Goal: Task Accomplishment & Management: Manage account settings

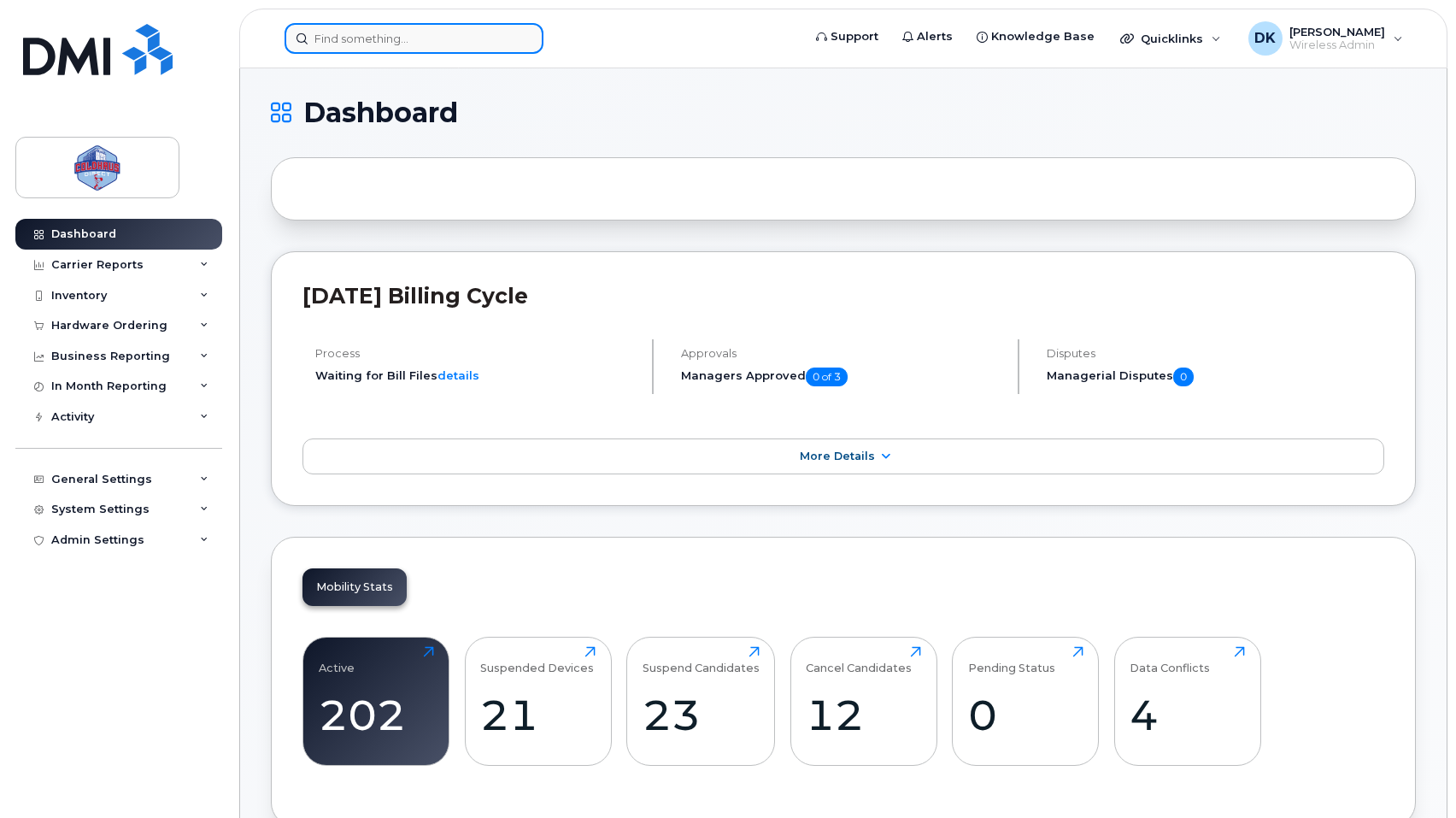
click at [446, 46] on input at bounding box center [414, 38] width 259 height 30
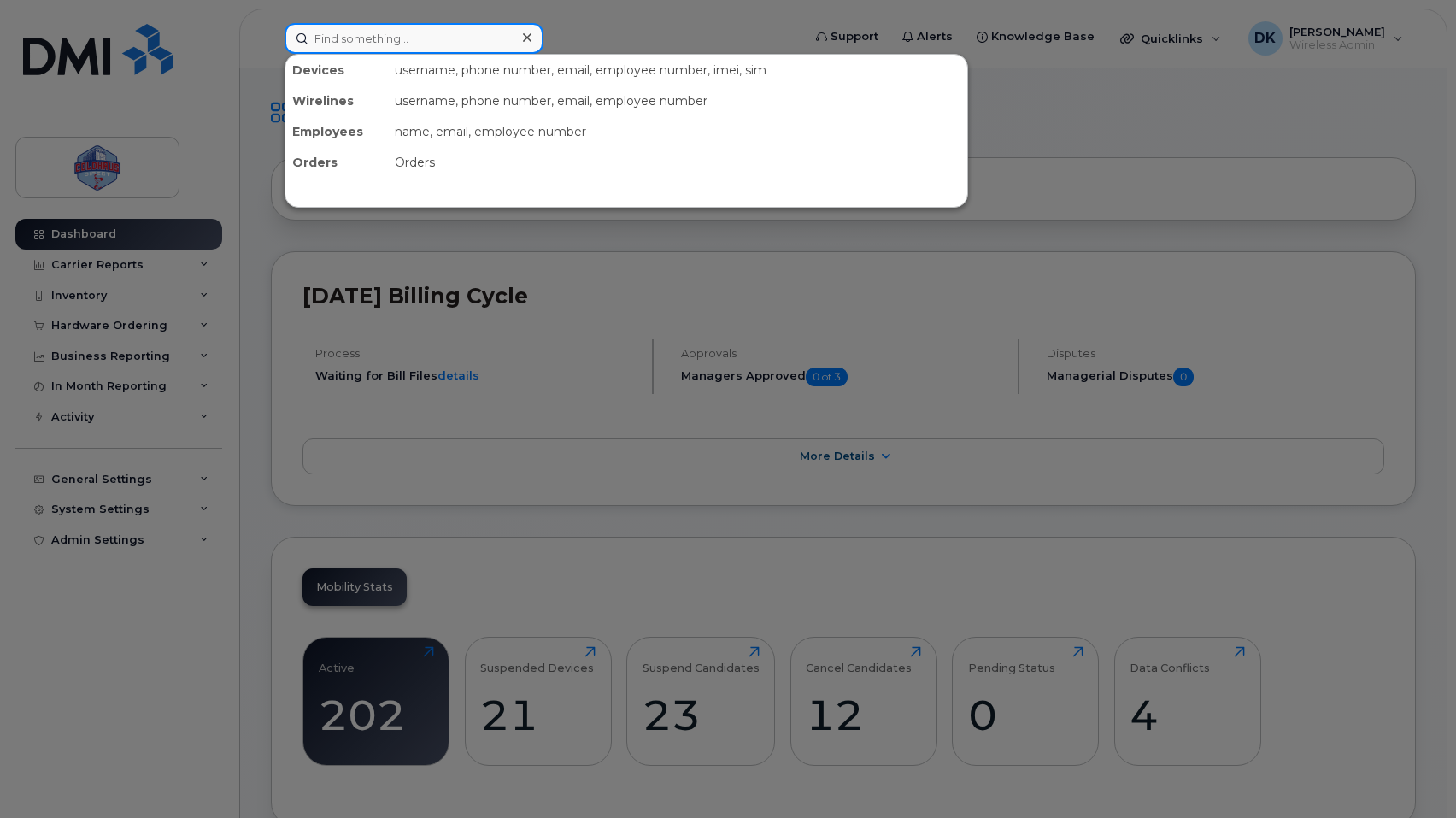
paste input "519-494-4061"
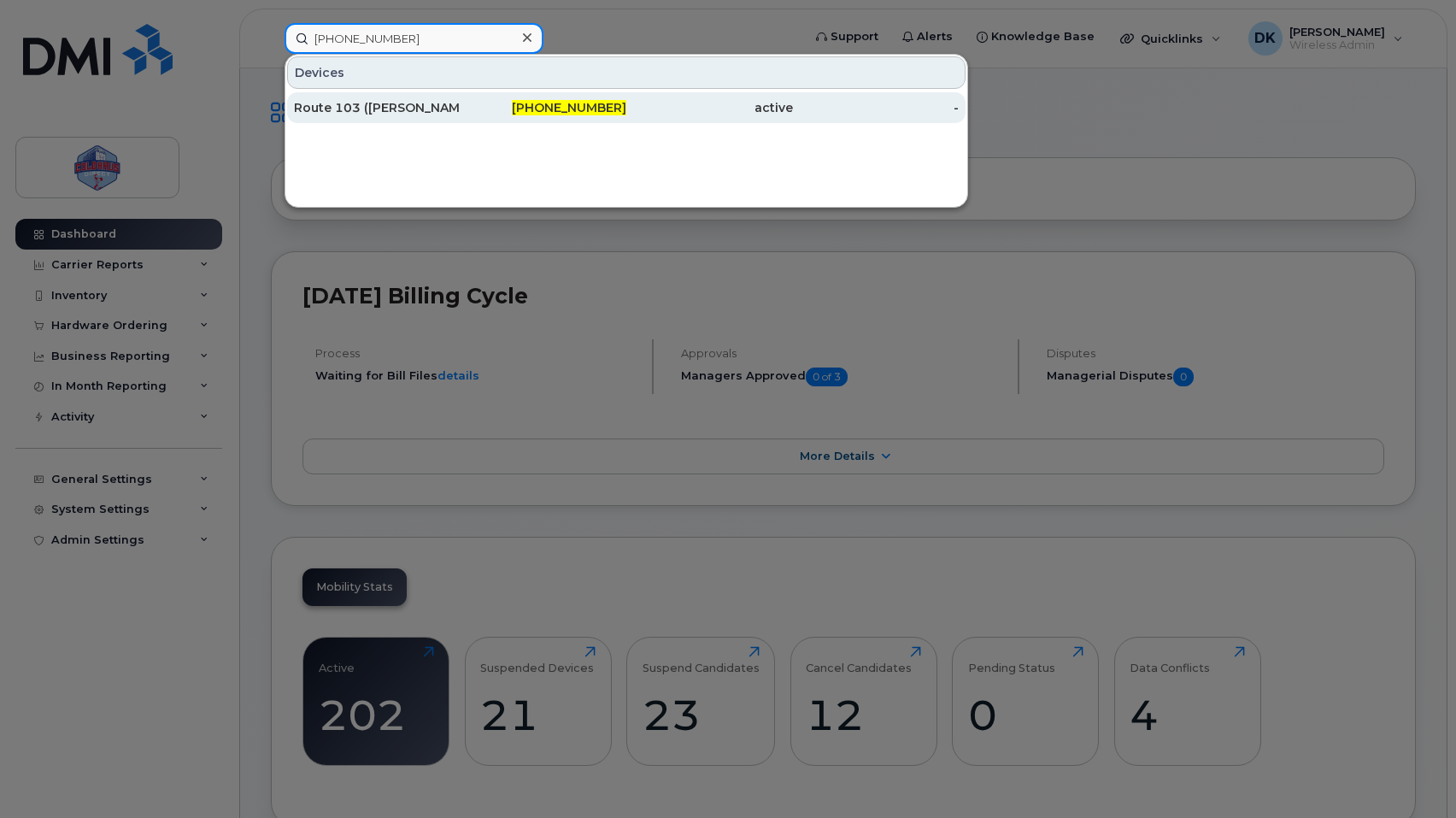
type input "519-494-4061"
click at [439, 93] on div "Route 103 (Matt Bowers)" at bounding box center [377, 108] width 167 height 30
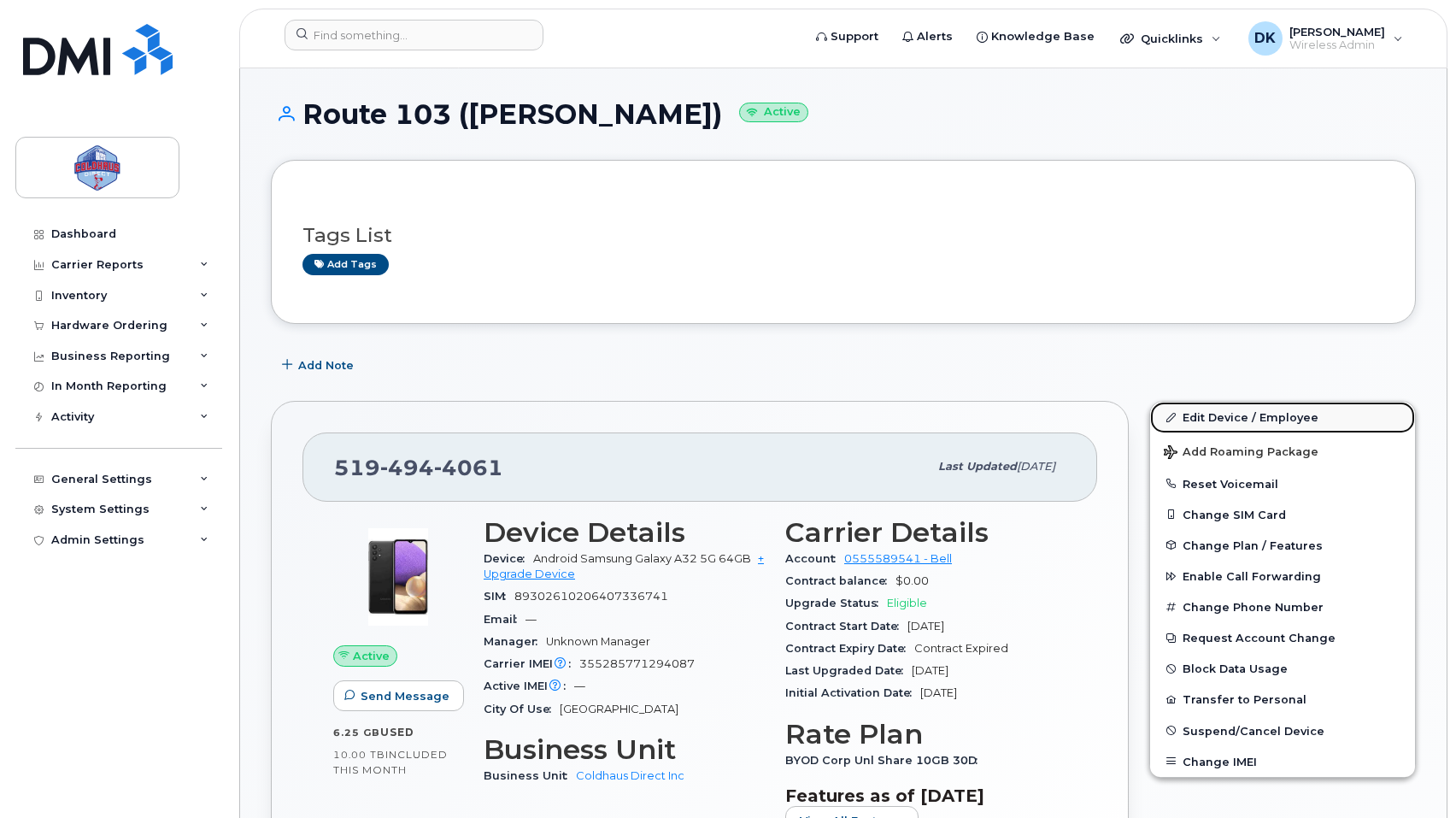
click at [1306, 424] on link "Edit Device / Employee" at bounding box center [1283, 417] width 265 height 30
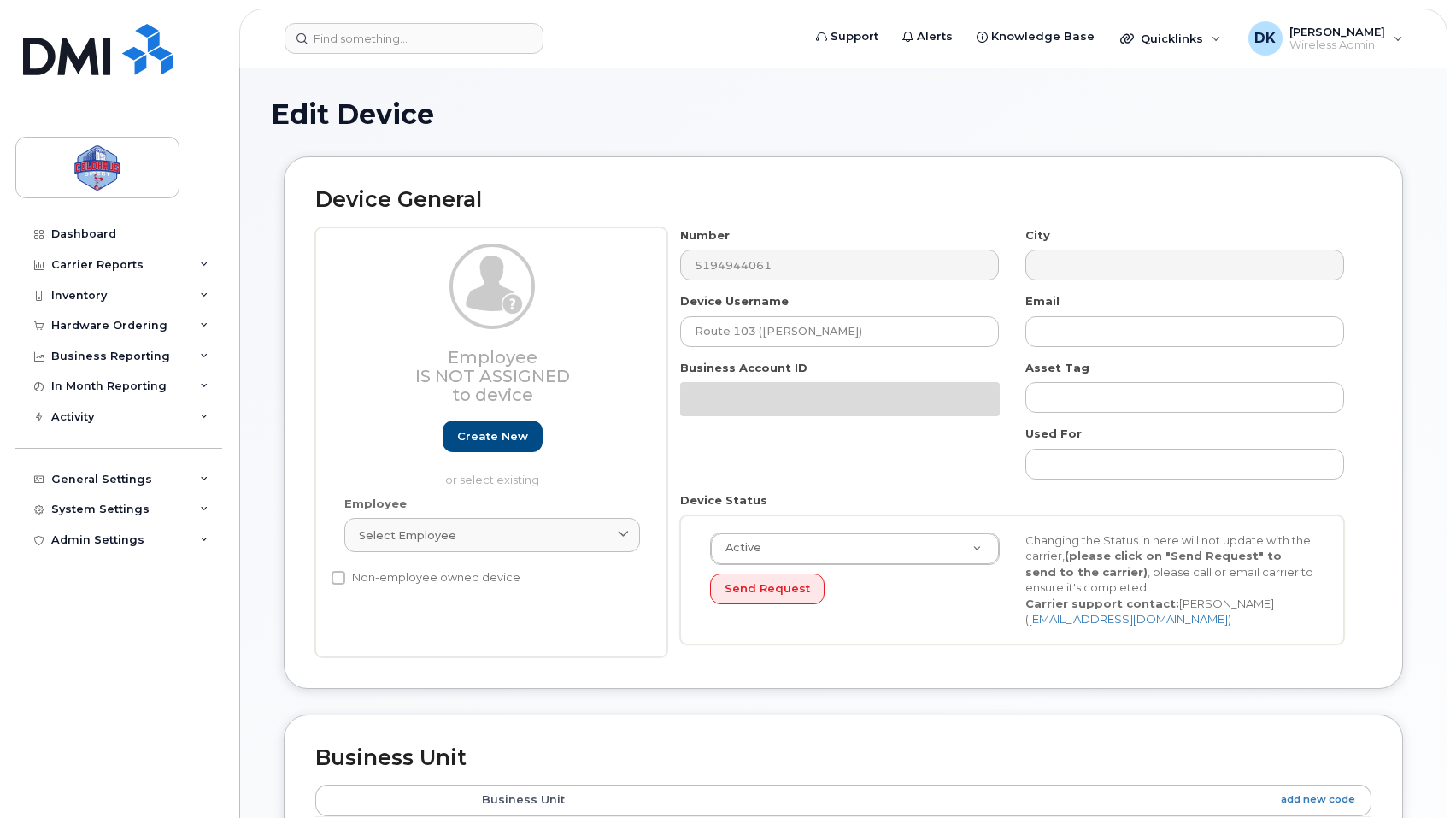
select select "43849"
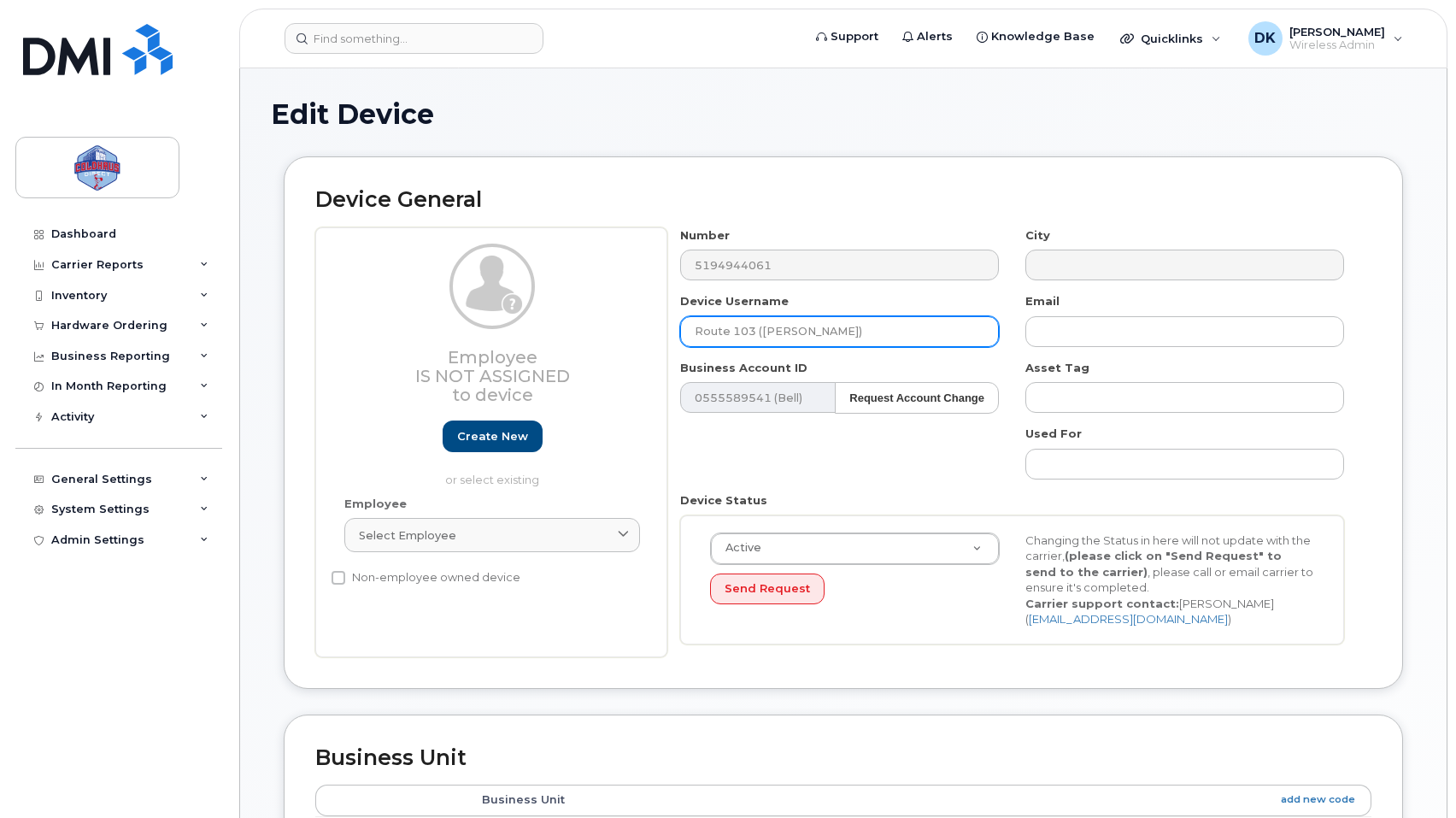
click at [858, 340] on input "Route 103 (Matt Bowers)" at bounding box center [839, 331] width 319 height 30
drag, startPoint x: 766, startPoint y: 329, endPoint x: 634, endPoint y: 314, distance: 132.8
click at [634, 314] on div "Employee Is not assigned to device Create new or select existing Employee Selec…" at bounding box center [843, 442] width 1056 height 429
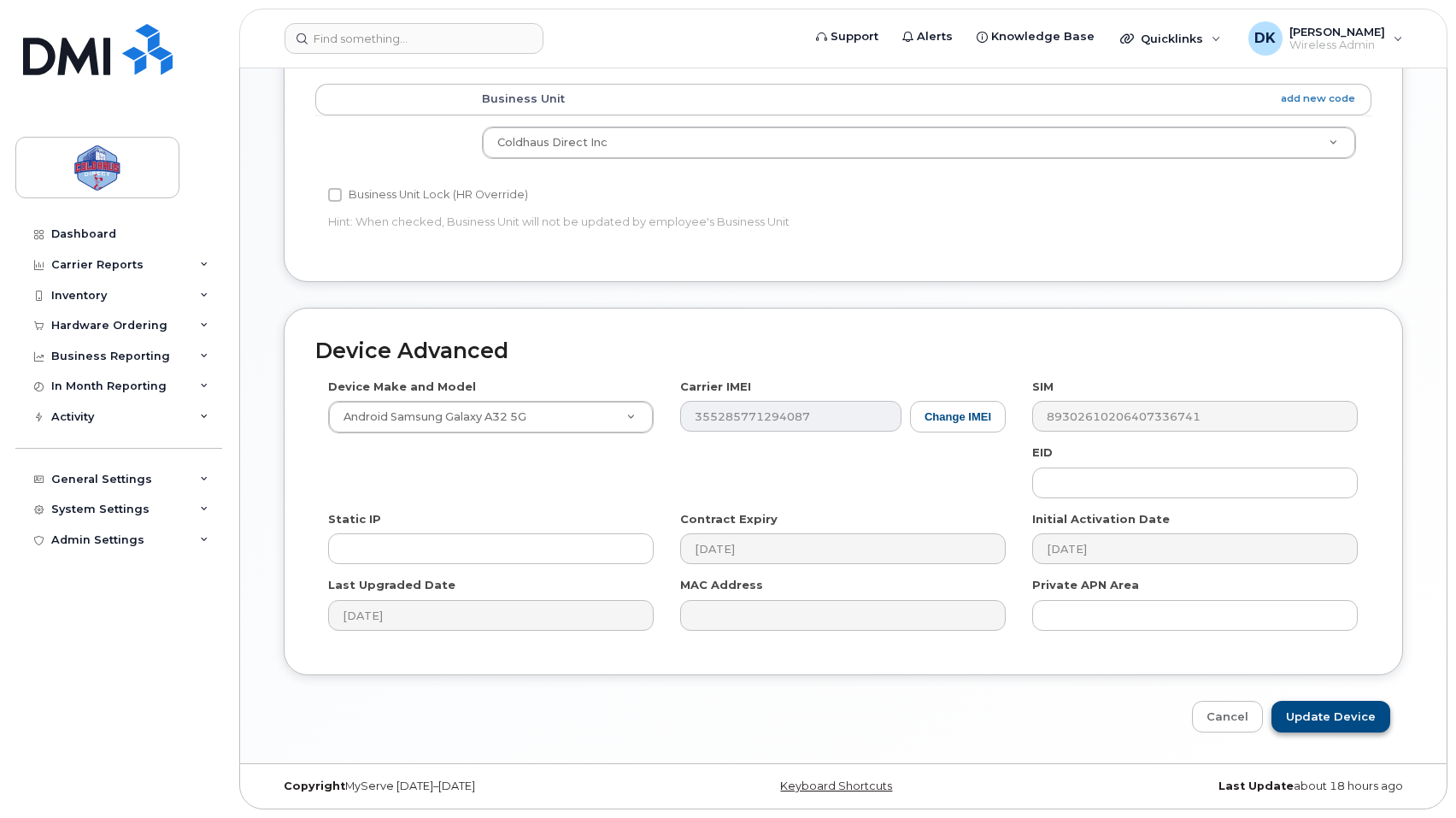
type input "Matt Bowers"
click at [1342, 707] on input "Update Device" at bounding box center [1330, 716] width 119 height 31
type input "Saving..."
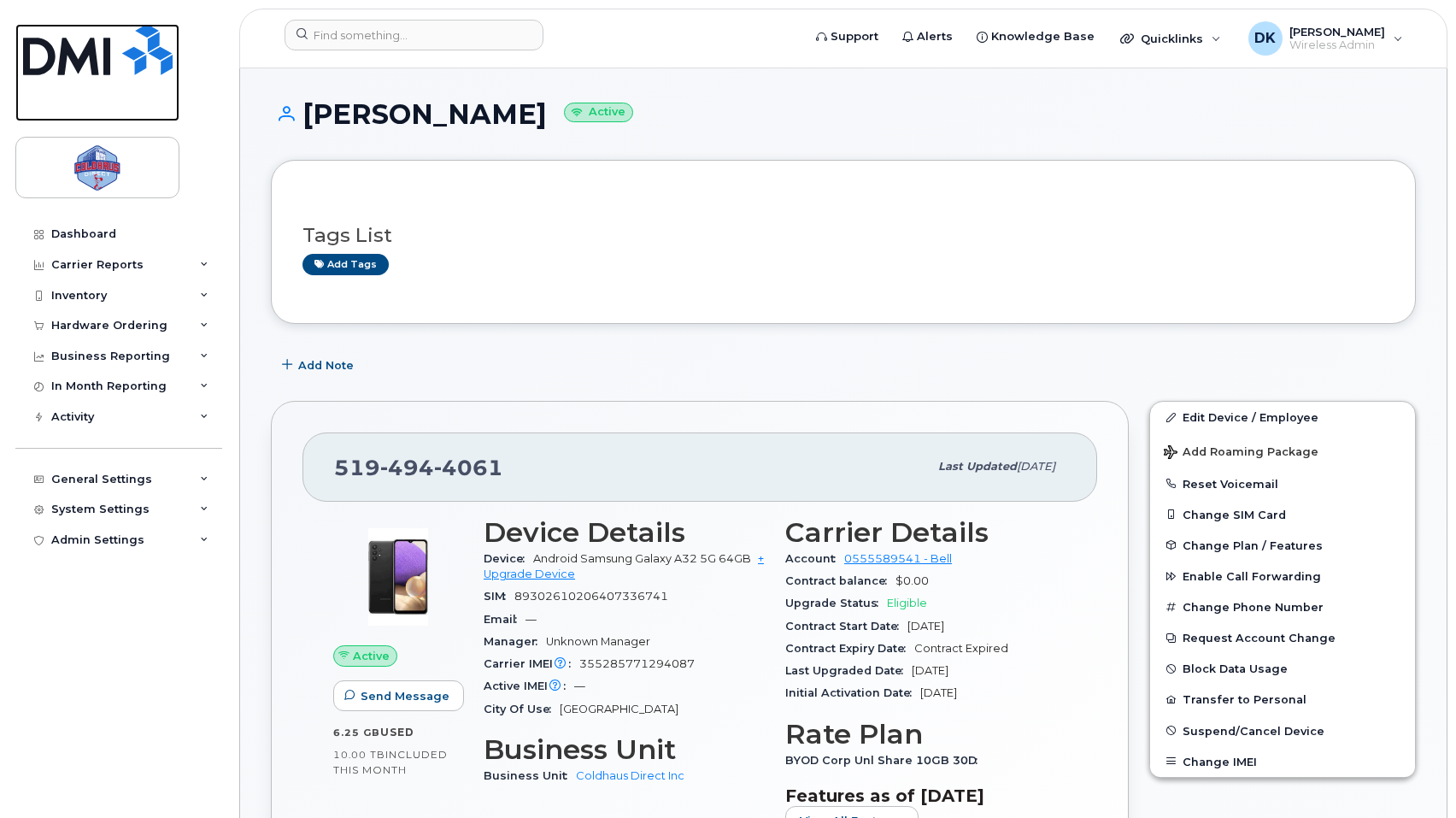
click at [105, 65] on img at bounding box center [97, 50] width 150 height 51
